Goal: Transaction & Acquisition: Purchase product/service

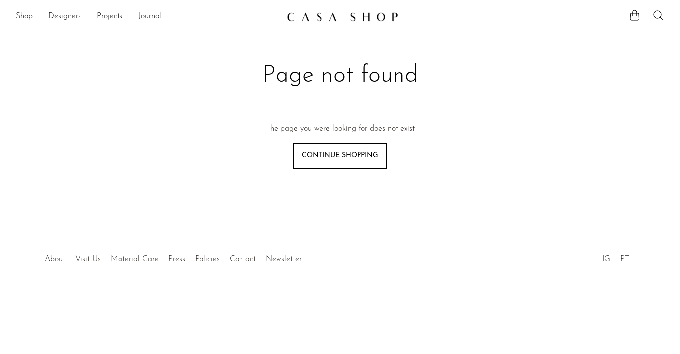
click at [24, 14] on link "Shop" at bounding box center [24, 16] width 17 height 13
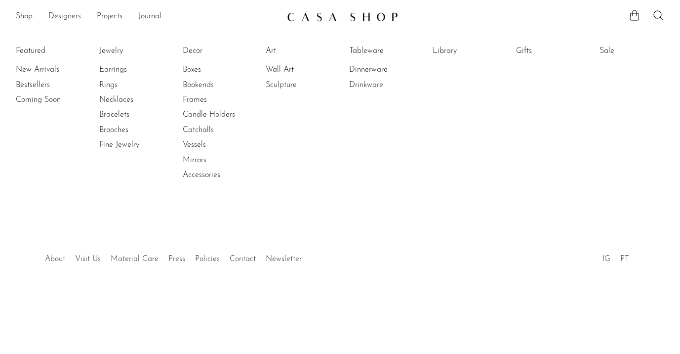
click at [30, 63] on li "New Arrivals" at bounding box center [53, 69] width 74 height 15
click at [30, 68] on link "New Arrivals" at bounding box center [53, 69] width 74 height 11
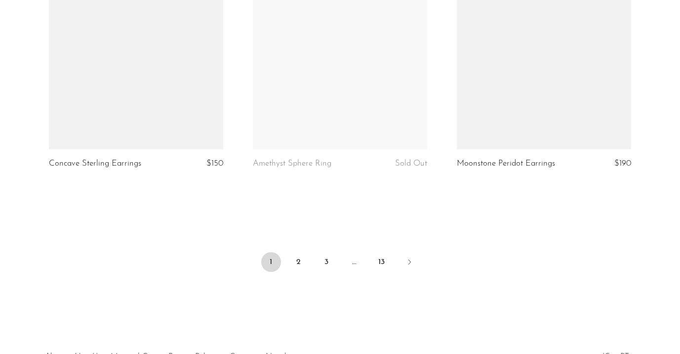
scroll to position [3448, 0]
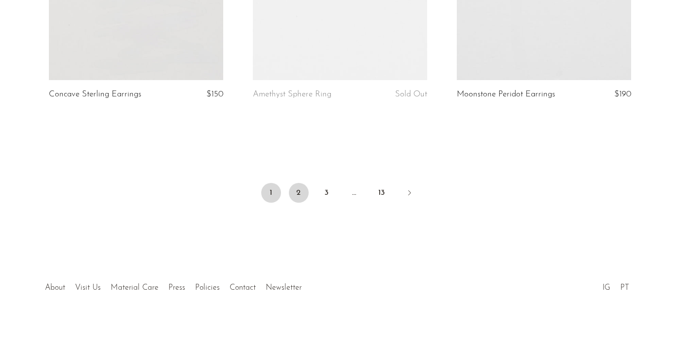
click at [306, 192] on link "2" at bounding box center [299, 193] width 20 height 20
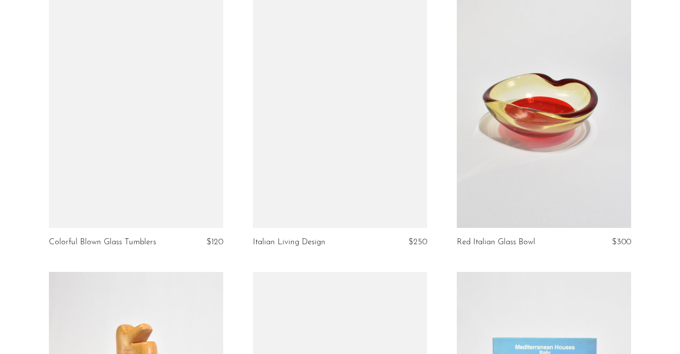
scroll to position [1088, 0]
